Goal: Task Accomplishment & Management: Manage account settings

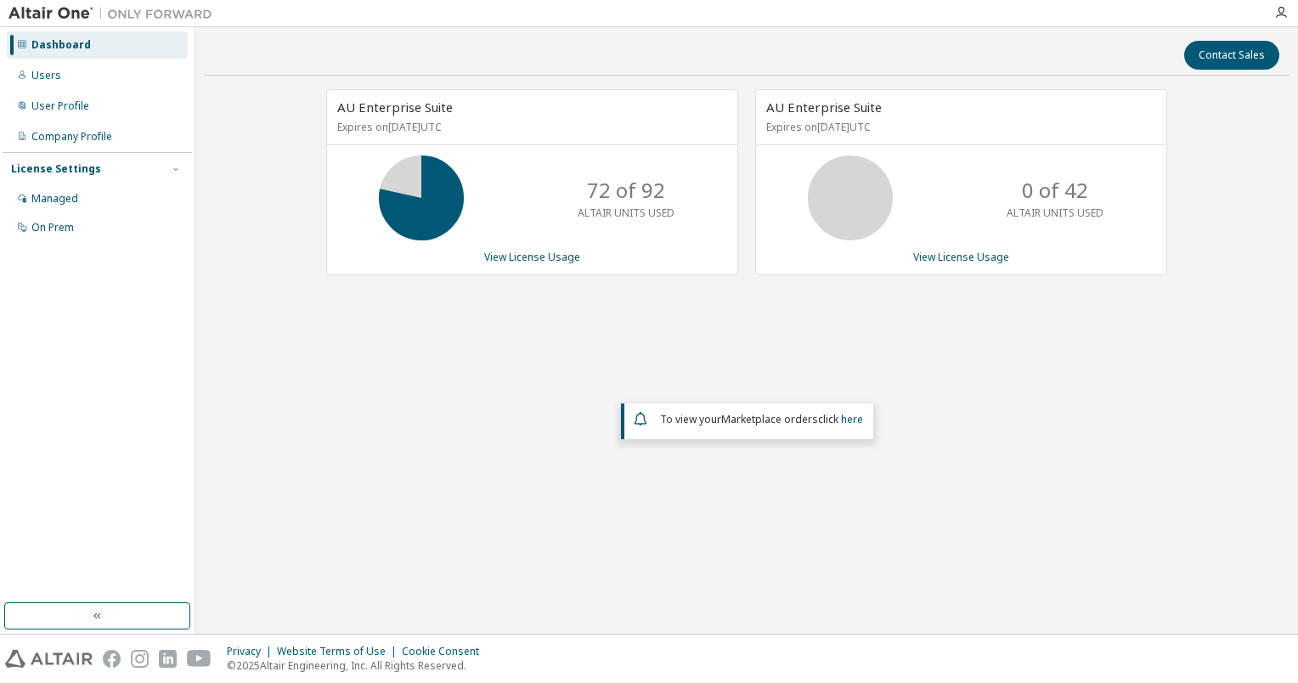
click at [1033, 366] on div "AU Enterprise Suite Expires on [DATE] UTC 72 of 92 ALTAIR UNITS USED View Licen…" at bounding box center [747, 311] width 1086 height 444
click at [505, 253] on link "View License Usage" at bounding box center [532, 257] width 96 height 14
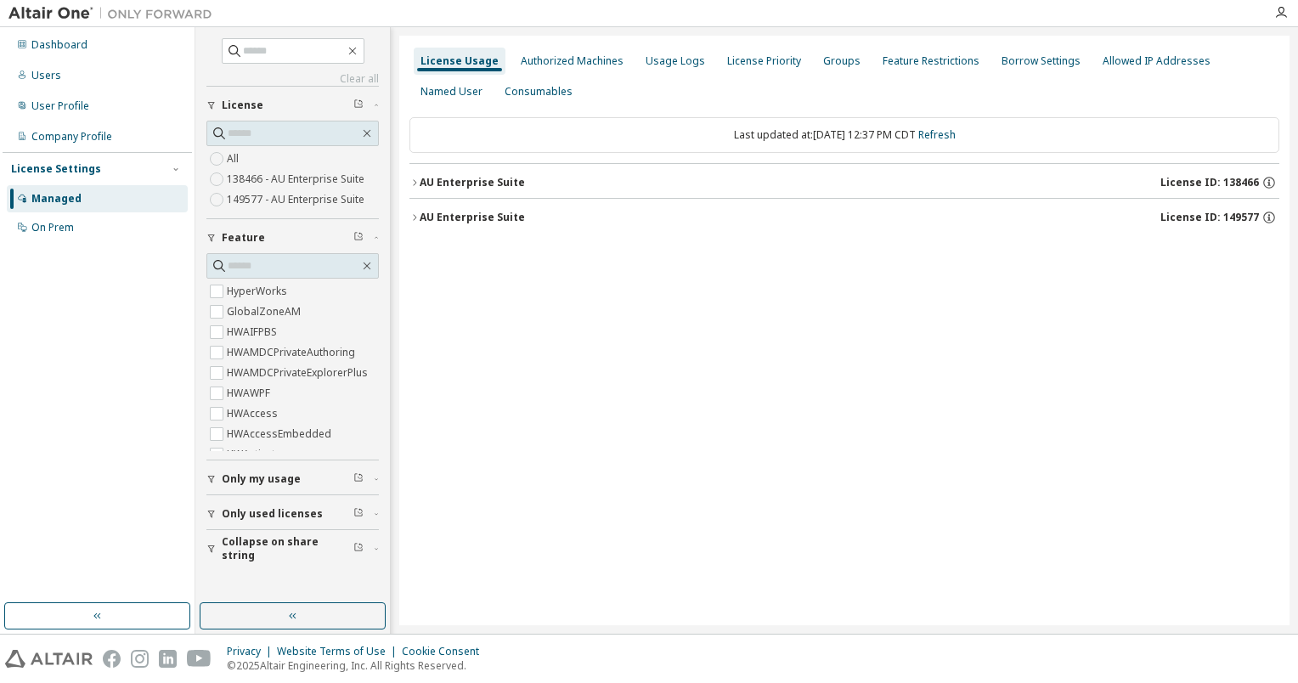
click at [426, 176] on div "AU Enterprise Suite" at bounding box center [472, 183] width 105 height 14
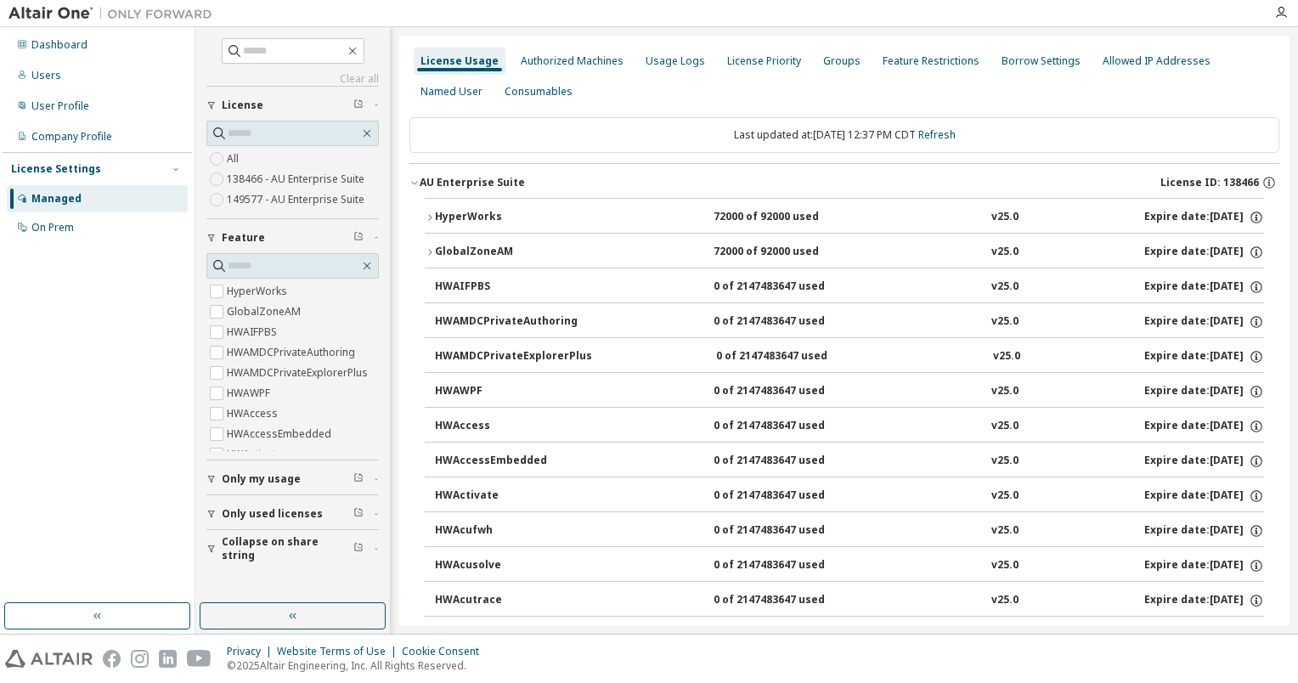
click at [415, 186] on icon "button" at bounding box center [414, 183] width 10 height 10
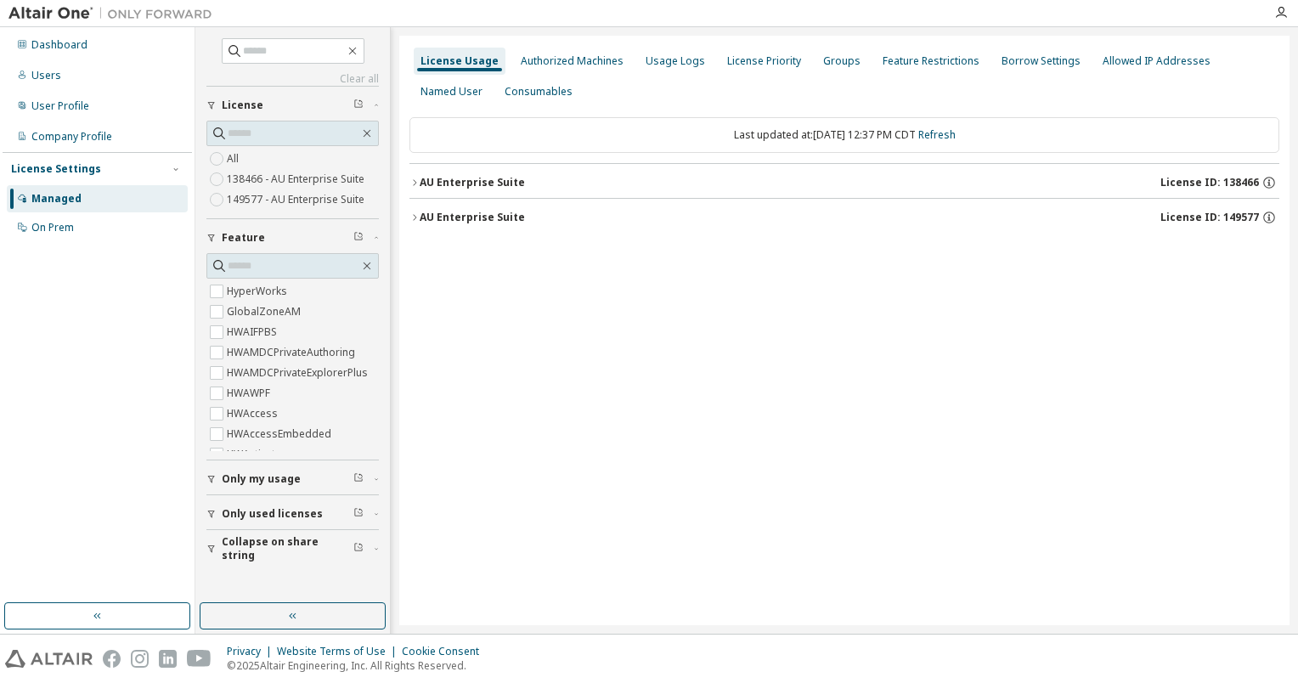
click at [419, 185] on icon "button" at bounding box center [414, 183] width 10 height 10
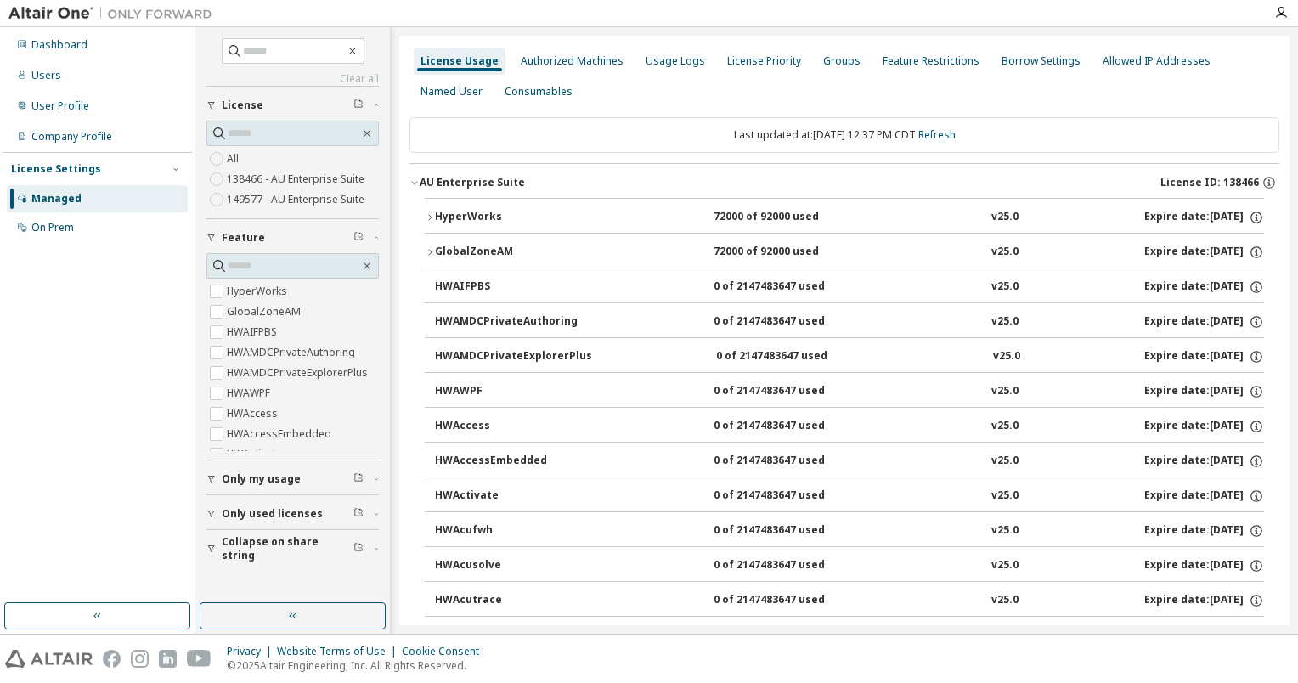
click at [419, 185] on icon "button" at bounding box center [414, 183] width 10 height 10
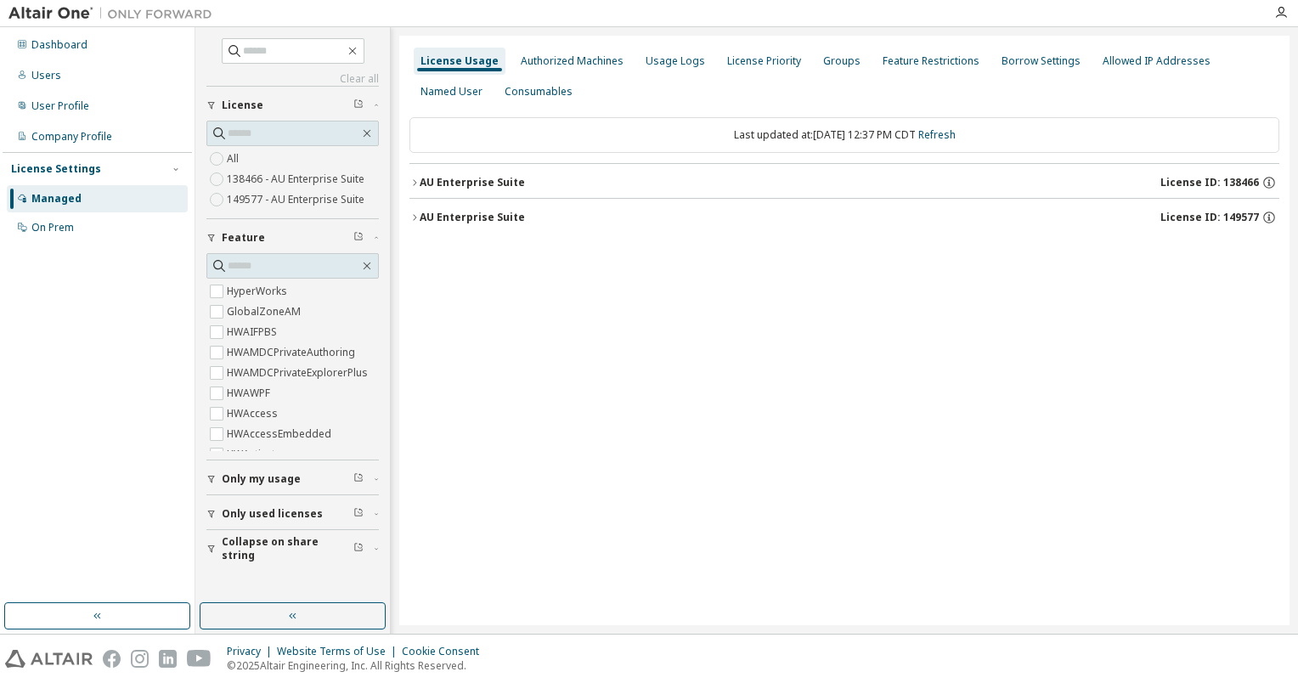
click at [433, 218] on div "AU Enterprise Suite" at bounding box center [472, 218] width 105 height 14
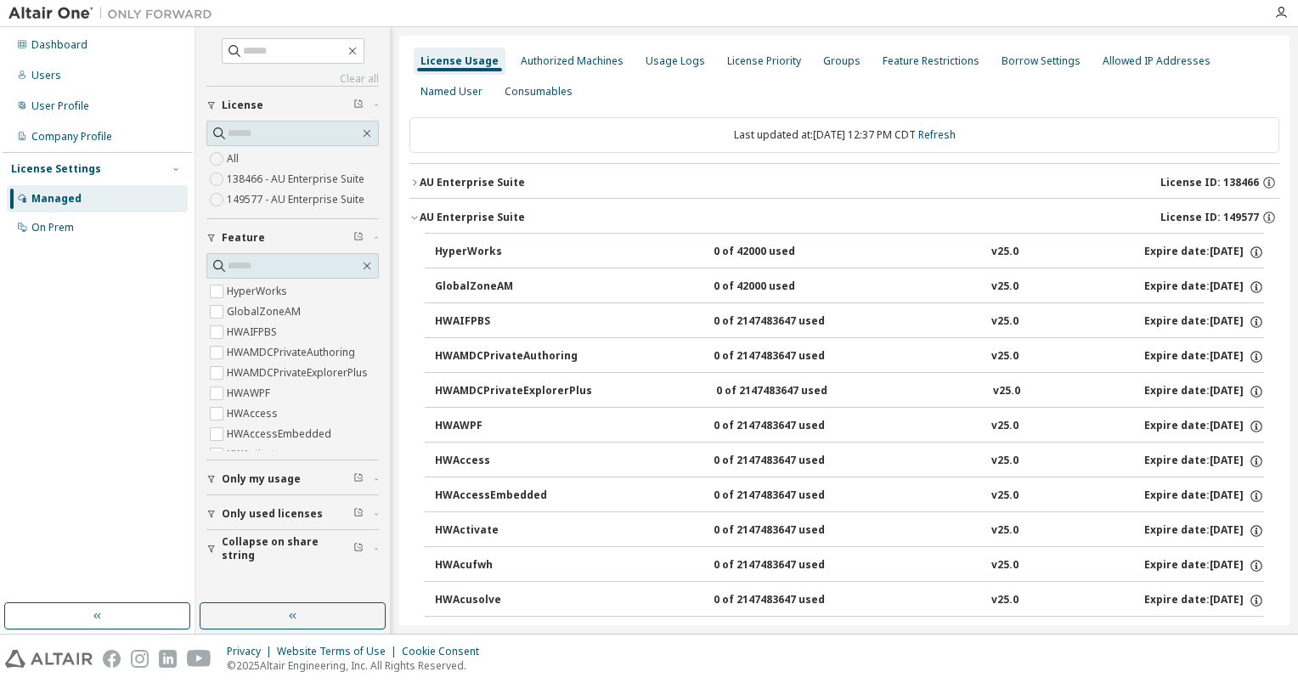
click at [426, 216] on div "AU Enterprise Suite" at bounding box center [472, 218] width 105 height 14
